Goal: Task Accomplishment & Management: Complete application form

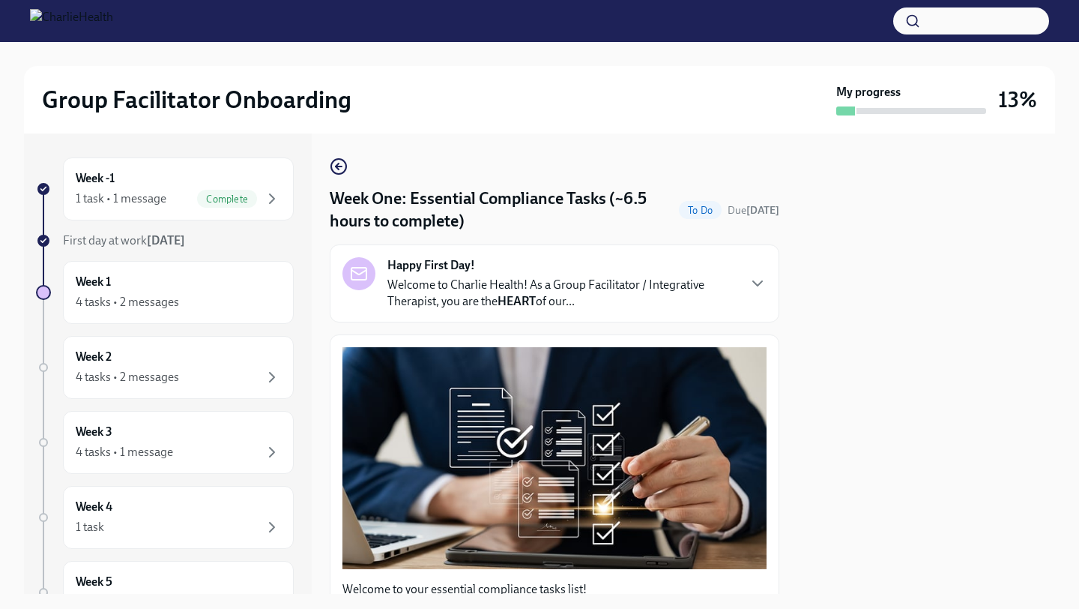
click at [890, 494] on div at bounding box center [927, 363] width 258 height 460
click at [881, 505] on div at bounding box center [927, 363] width 258 height 460
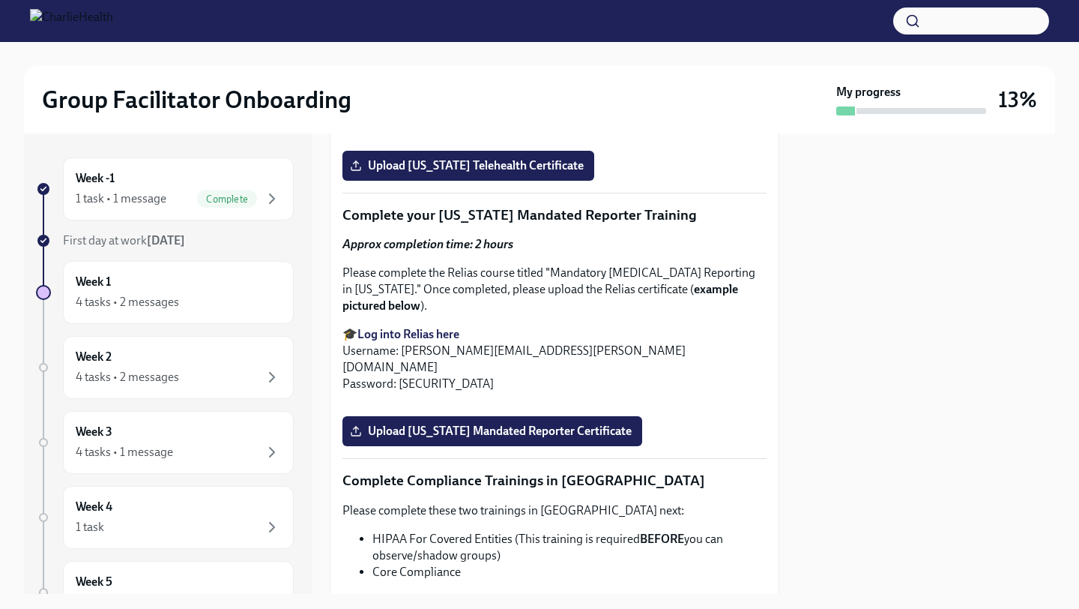
scroll to position [2668, 0]
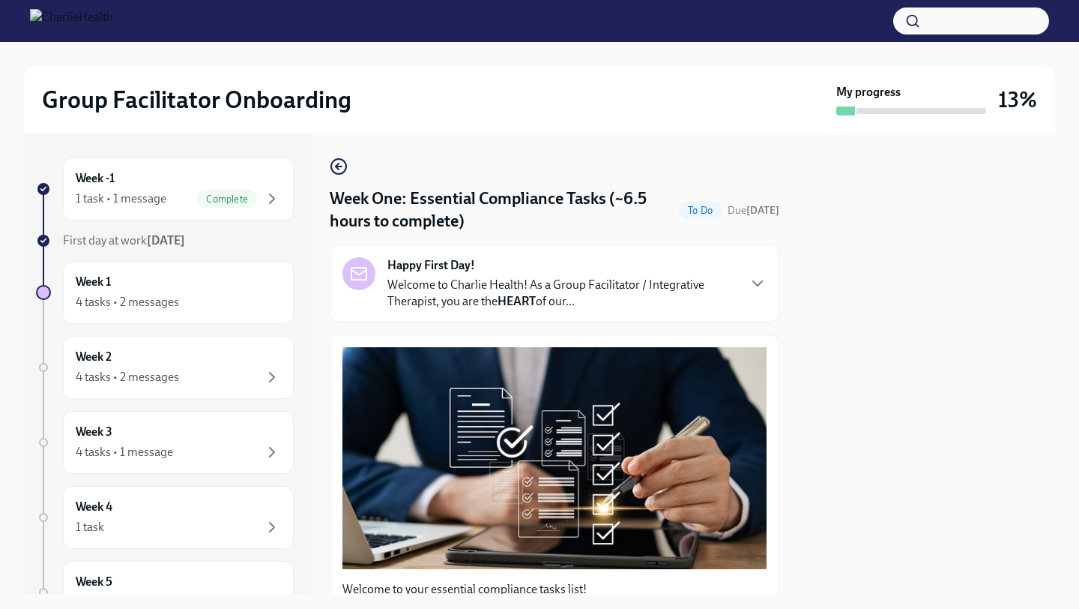
click at [879, 507] on div at bounding box center [927, 363] width 258 height 460
click at [858, 512] on div at bounding box center [927, 363] width 258 height 460
click at [781, 343] on div "Week -1 1 task • 1 message Complete First day at work [DATE] Week 1 4 tasks • 2…" at bounding box center [539, 363] width 1031 height 460
click at [766, 300] on div "Happy First Day! Welcome to Charlie Health! As a Group Facilitator / Integrativ…" at bounding box center [555, 283] width 450 height 78
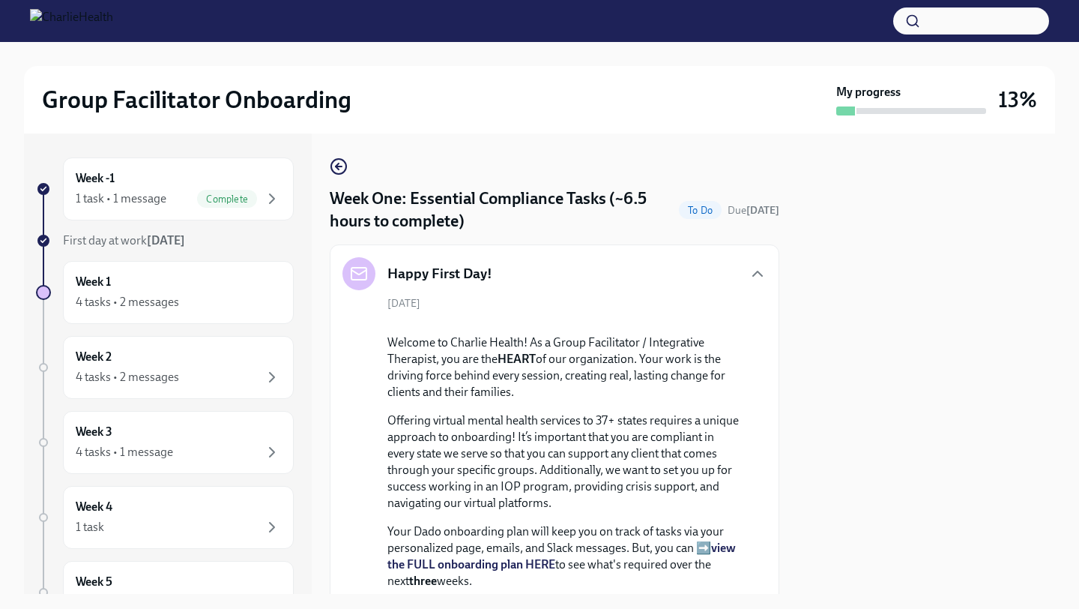
click at [766, 300] on div "[DATE] Welcome to Charlie Health! As a Group Facilitator / Integrative Therapis…" at bounding box center [555, 572] width 424 height 552
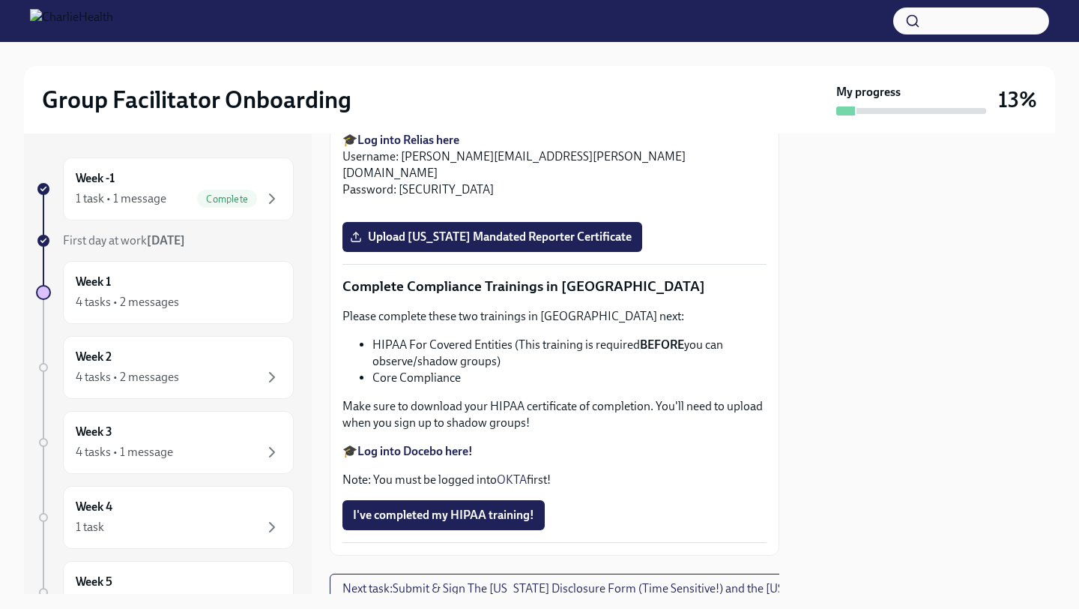
scroll to position [3418, 0]
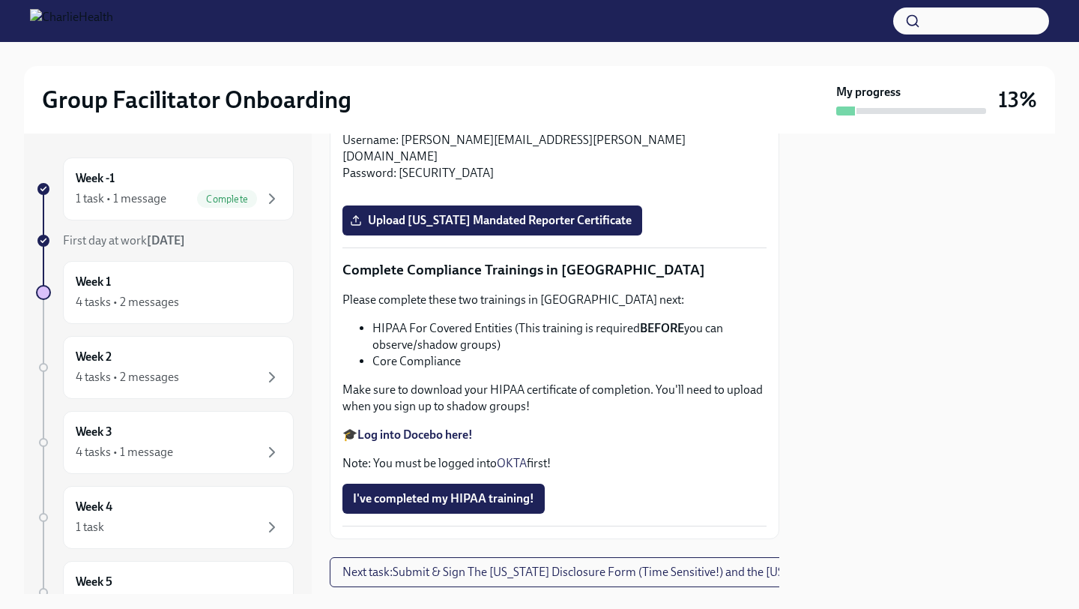
click at [0, 0] on input "Upload [US_STATE] Telehealth Certificate" at bounding box center [0, 0] width 0 height 0
click at [263, 293] on icon "button" at bounding box center [272, 302] width 18 height 18
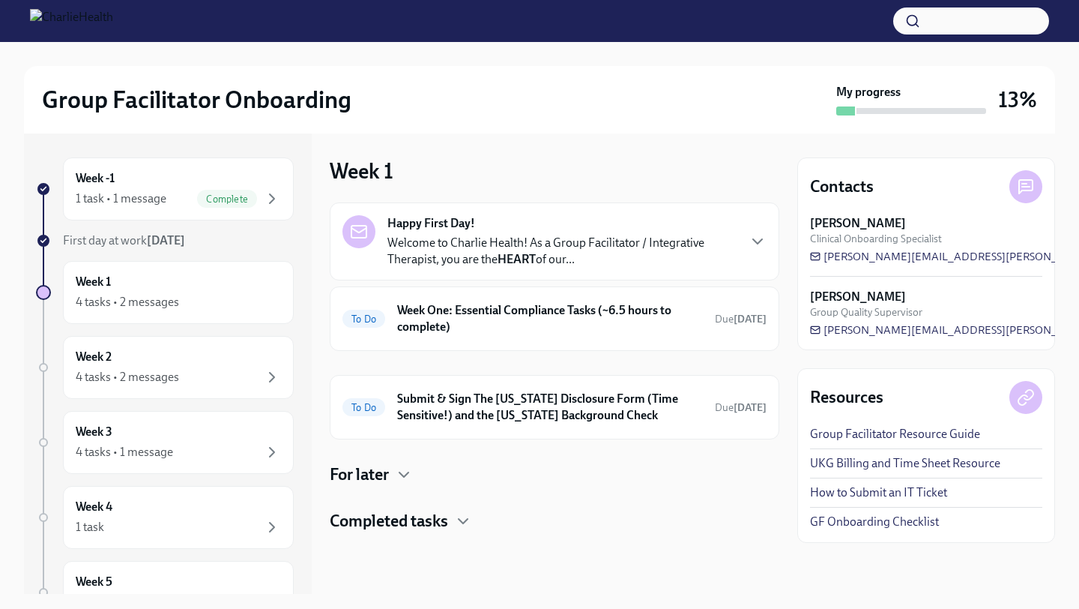
click at [427, 248] on p "Welcome to Charlie Health! As a Group Facilitator / Integrative Therapist, you …" at bounding box center [562, 251] width 349 height 33
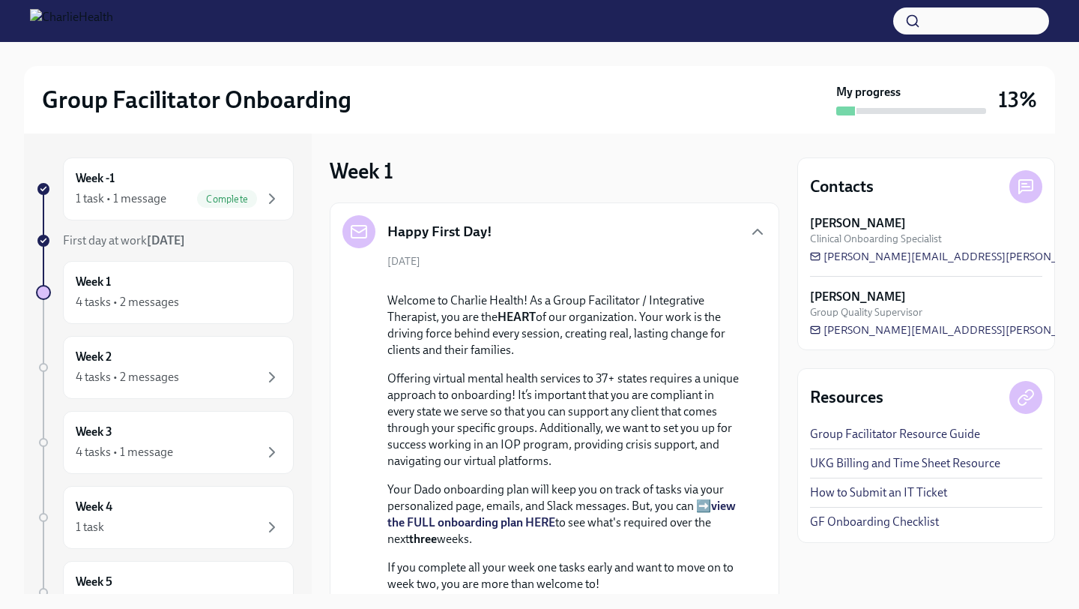
click at [786, 346] on div "Week -1 1 task • 1 message Complete First day at work [DATE] Week 1 4 tasks • 2…" at bounding box center [539, 363] width 1031 height 460
click at [741, 280] on div at bounding box center [565, 280] width 355 height 0
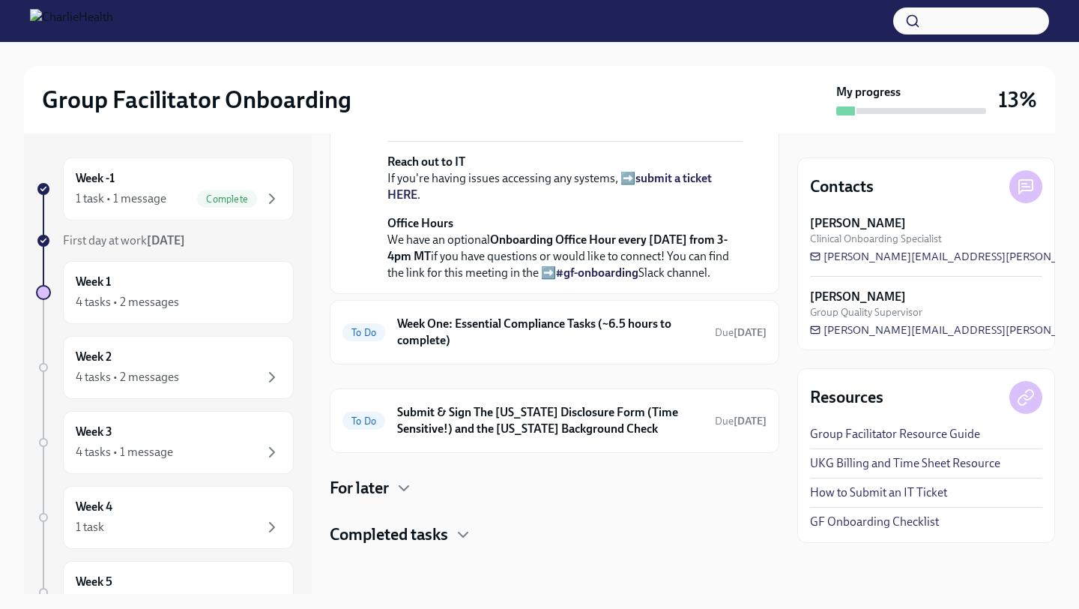
scroll to position [658, 0]
click at [573, 320] on h6 "Week One: Essential Compliance Tasks (~6.5 hours to complete)" at bounding box center [550, 332] width 306 height 33
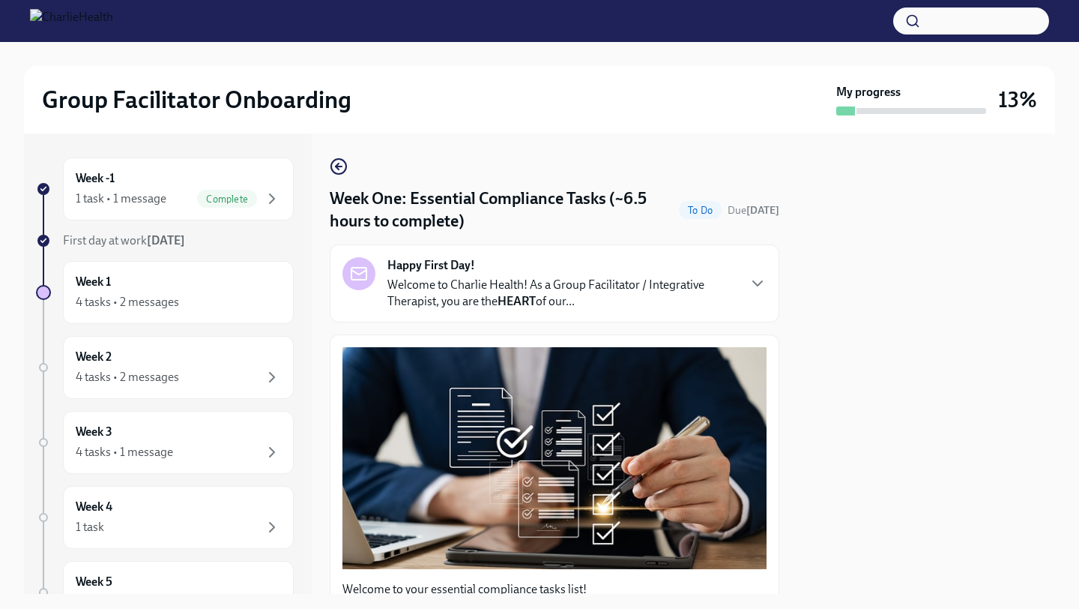
click at [816, 316] on div at bounding box center [927, 363] width 258 height 460
click at [773, 288] on div "Happy First Day! Welcome to Charlie Health! As a Group Facilitator / Integrativ…" at bounding box center [555, 283] width 450 height 78
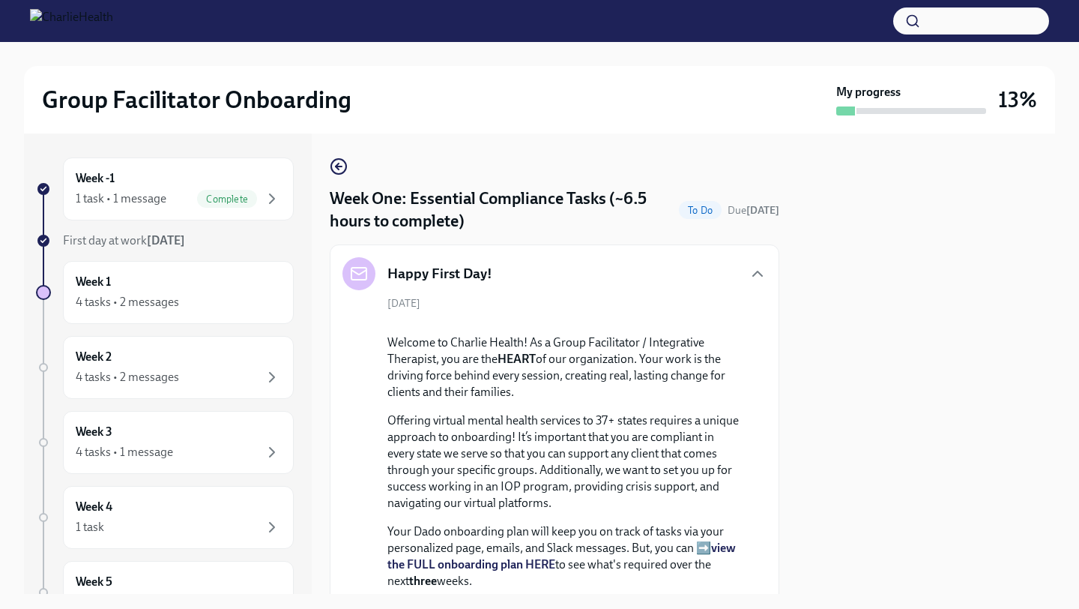
click at [738, 322] on div at bounding box center [565, 322] width 355 height 0
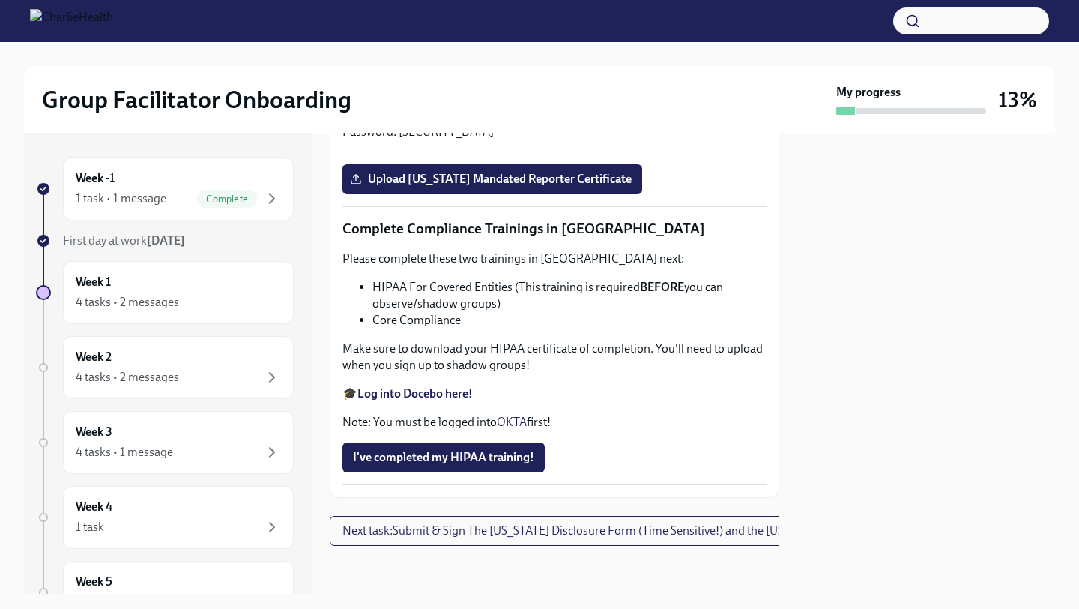
scroll to position [3988, 0]
click at [598, 187] on span "Upload [US_STATE] Mandated Reporter Certificate" at bounding box center [492, 179] width 279 height 15
click at [0, 0] on input "Upload [US_STATE] Mandated Reporter Certificate" at bounding box center [0, 0] width 0 height 0
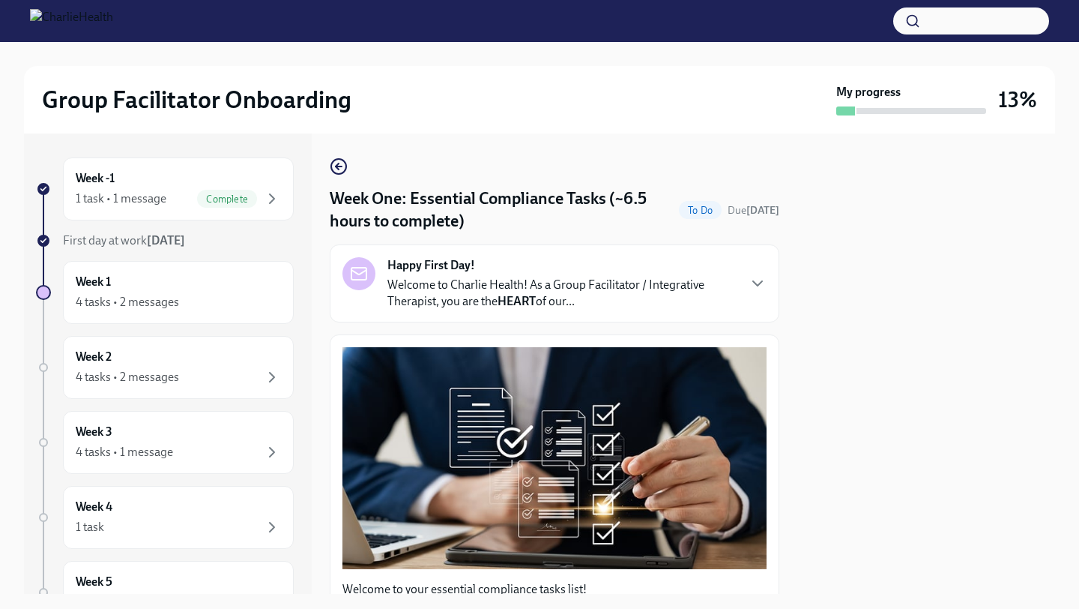
click at [858, 361] on div at bounding box center [927, 363] width 258 height 460
click at [759, 283] on icon "button" at bounding box center [758, 283] width 18 height 18
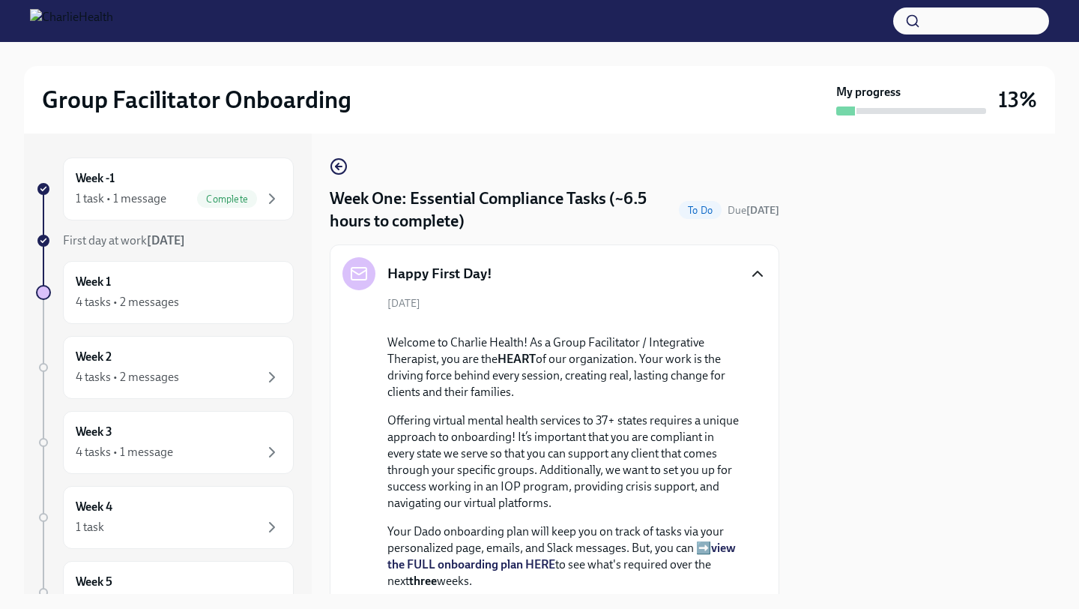
click at [759, 363] on div "[DATE] Welcome to Charlie Health! As a Group Facilitator / Integrative Therapis…" at bounding box center [555, 572] width 424 height 552
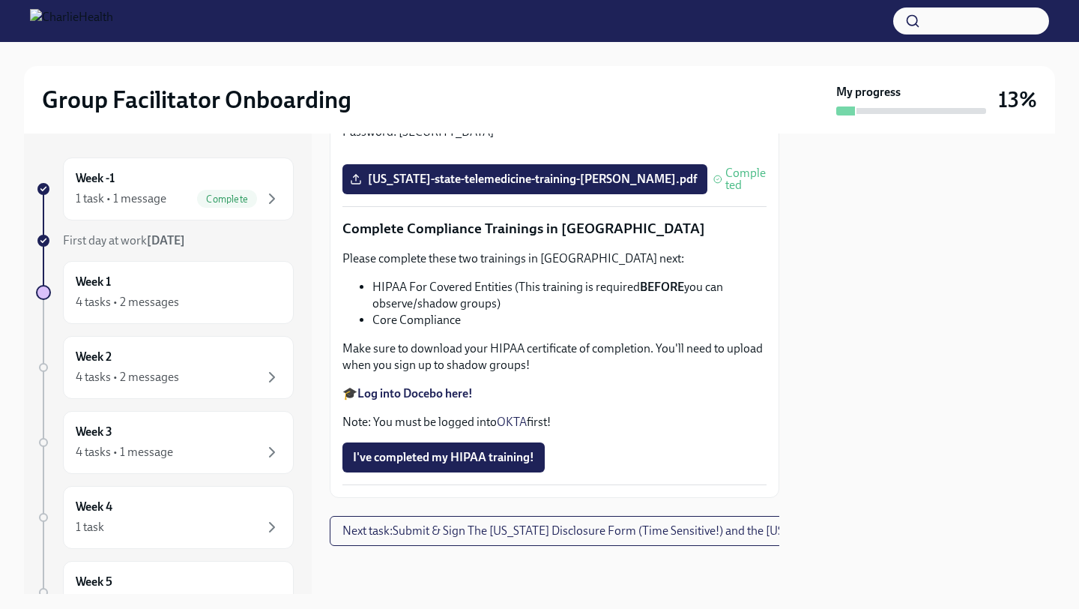
scroll to position [3748, 0]
click at [799, 240] on div at bounding box center [927, 363] width 258 height 460
click at [806, 242] on div at bounding box center [927, 363] width 258 height 460
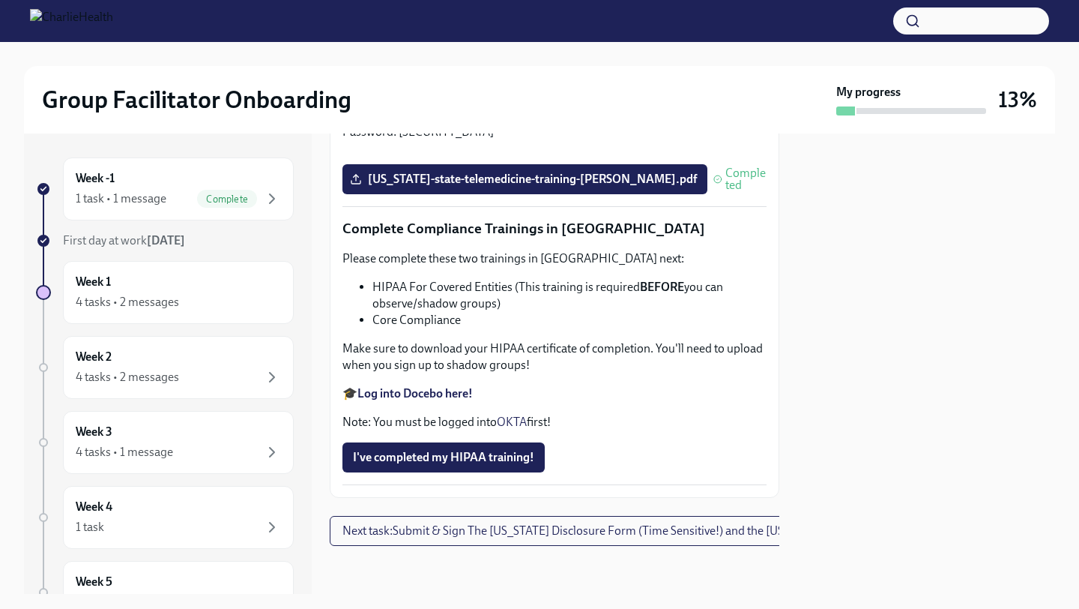
click at [743, 152] on button "Zoom image" at bounding box center [555, 152] width 424 height 0
click at [834, 244] on div at bounding box center [927, 363] width 258 height 460
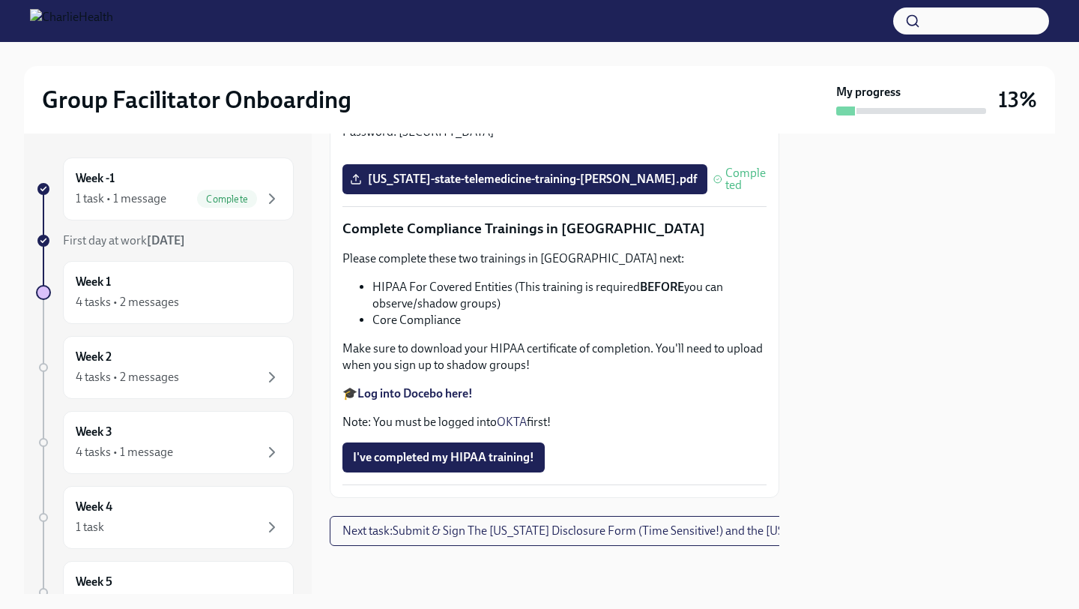
click at [790, 335] on div "Week -1 1 task • 1 message Complete First day at work [DATE] Week 1 4 tasks • 2…" at bounding box center [539, 363] width 1031 height 460
click at [766, 140] on p "🎓 Log into Relias here Username: [PERSON_NAME][EMAIL_ADDRESS][PERSON_NAME][DOMA…" at bounding box center [555, 107] width 424 height 66
click at [625, 187] on span "[US_STATE]-state-telemedicine-training-[PERSON_NAME].pdf" at bounding box center [525, 179] width 344 height 15
click at [0, 0] on input "[US_STATE]-state-telemedicine-training-[PERSON_NAME].pdf" at bounding box center [0, 0] width 0 height 0
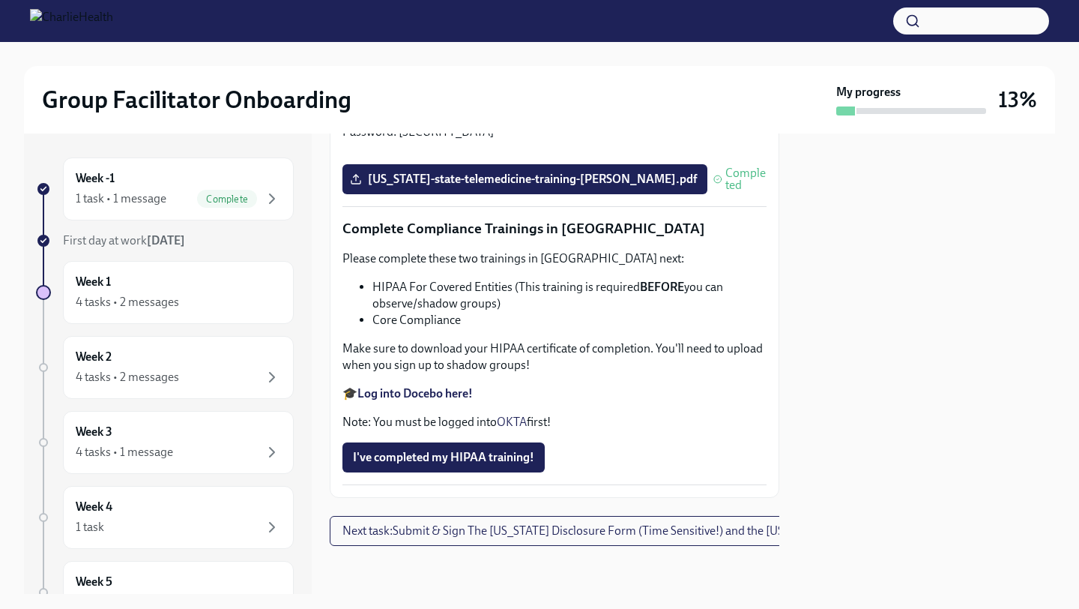
scroll to position [4200, 0]
click at [418, 389] on strong "Log into Docebo here!" at bounding box center [415, 393] width 115 height 14
